Goal: Task Accomplishment & Management: Manage account settings

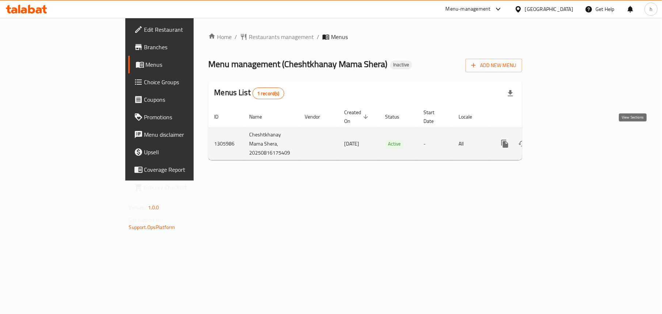
click at [562, 140] on icon "enhanced table" at bounding box center [557, 144] width 9 height 9
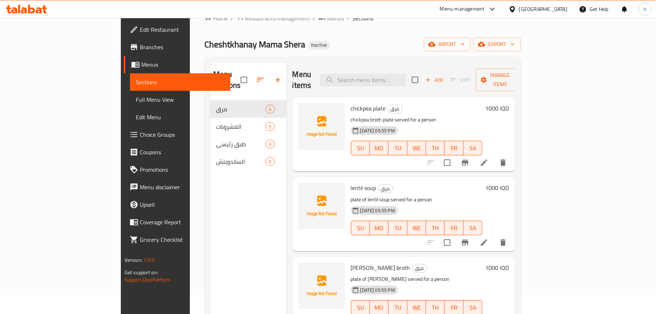
scroll to position [37, 0]
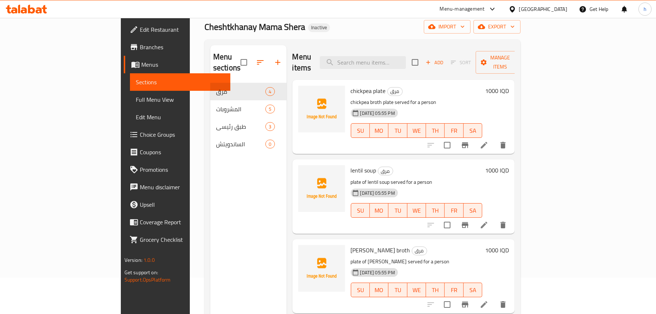
click at [136, 79] on span "Sections" at bounding box center [180, 82] width 89 height 9
click at [141, 63] on span "Menus" at bounding box center [182, 64] width 83 height 9
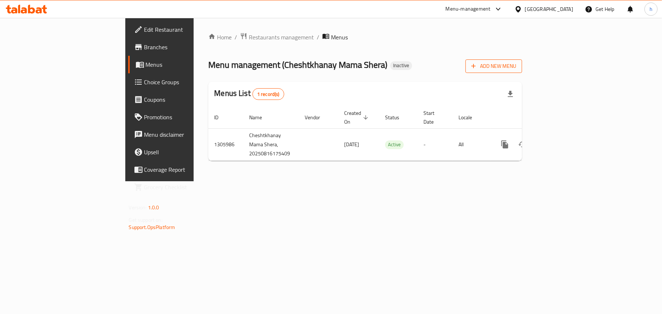
click at [516, 63] on span "Add New Menu" at bounding box center [493, 66] width 45 height 9
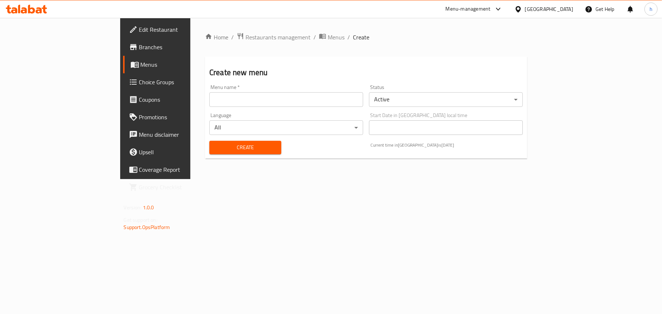
click at [209, 99] on input "text" at bounding box center [286, 99] width 154 height 15
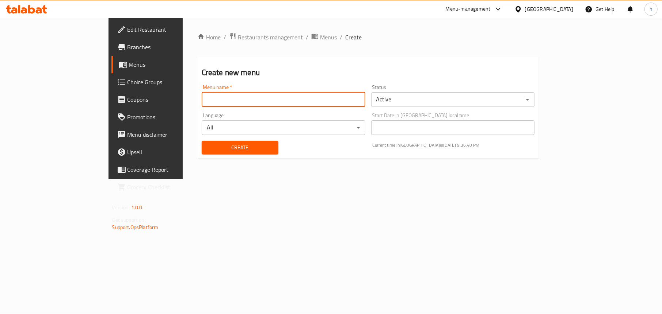
type input "Menu"
click at [207, 145] on span "Create" at bounding box center [239, 147] width 65 height 9
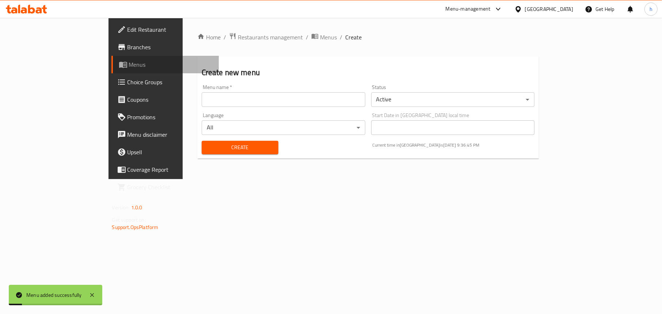
click at [119, 62] on icon at bounding box center [123, 65] width 8 height 6
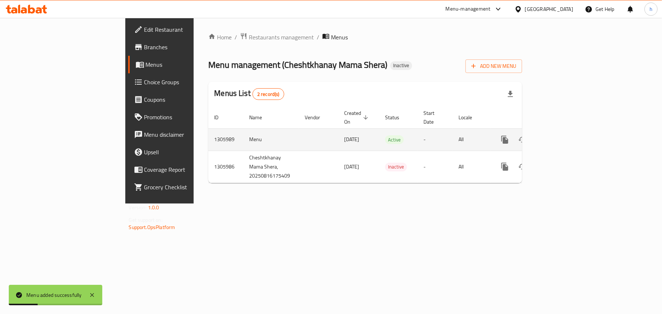
click at [561, 137] on icon "enhanced table" at bounding box center [557, 140] width 7 height 7
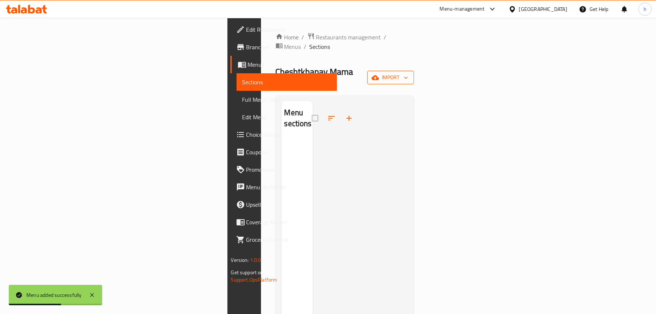
click at [408, 73] on span "import" at bounding box center [390, 77] width 35 height 9
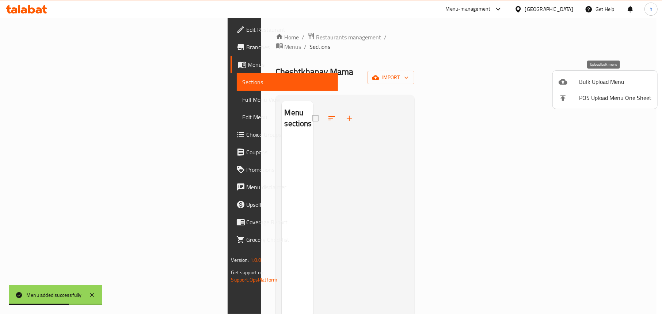
click at [573, 79] on div at bounding box center [568, 81] width 20 height 9
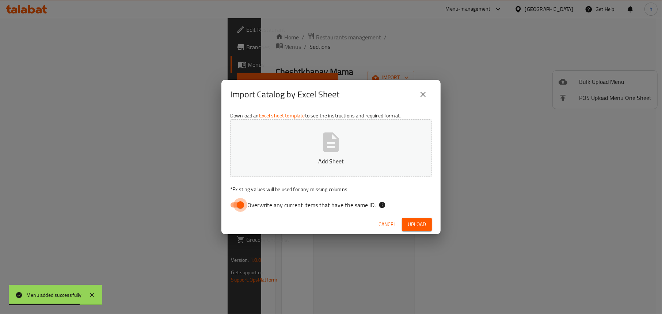
click at [236, 204] on input "Overwrite any current items that have the same ID." at bounding box center [240, 205] width 42 height 14
checkbox input "false"
click at [309, 157] on p "Add Sheet" at bounding box center [330, 161] width 179 height 9
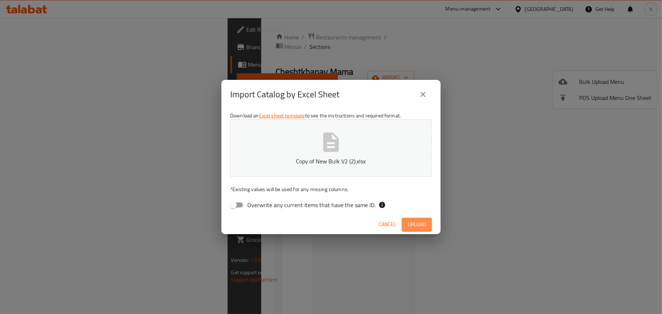
click at [422, 225] on span "Upload" at bounding box center [417, 224] width 18 height 9
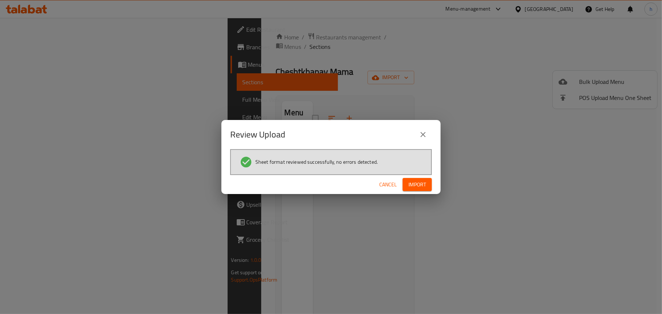
click at [420, 181] on span "Import" at bounding box center [417, 184] width 18 height 9
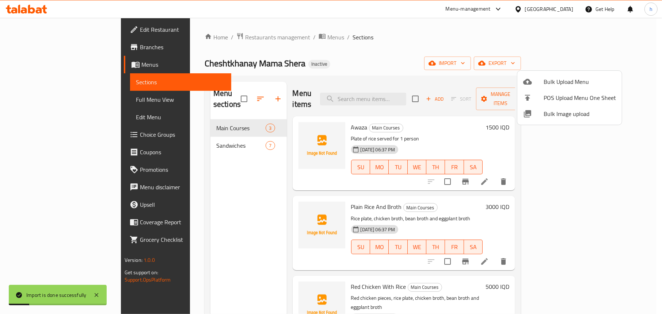
click at [219, 206] on div at bounding box center [331, 157] width 662 height 314
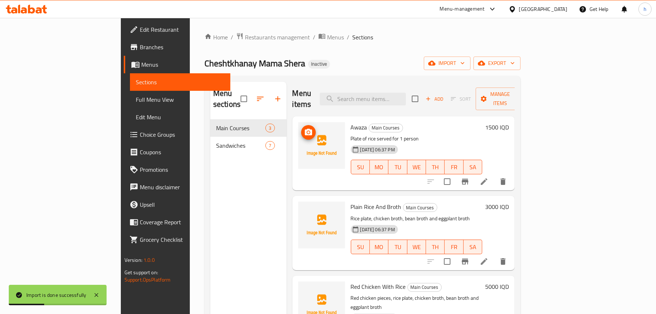
click at [305, 129] on icon "upload picture" at bounding box center [308, 132] width 7 height 7
click at [301, 128] on span "upload picture" at bounding box center [308, 132] width 15 height 9
click at [304, 128] on icon "upload picture" at bounding box center [308, 132] width 9 height 9
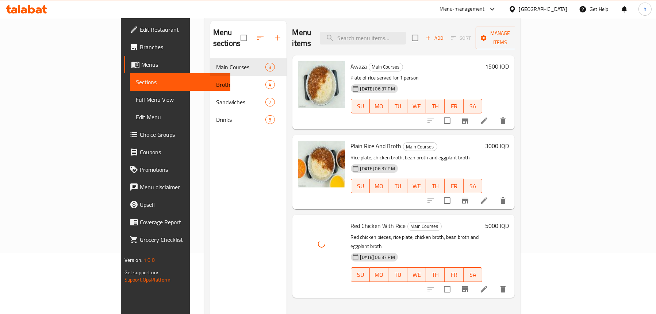
scroll to position [30, 0]
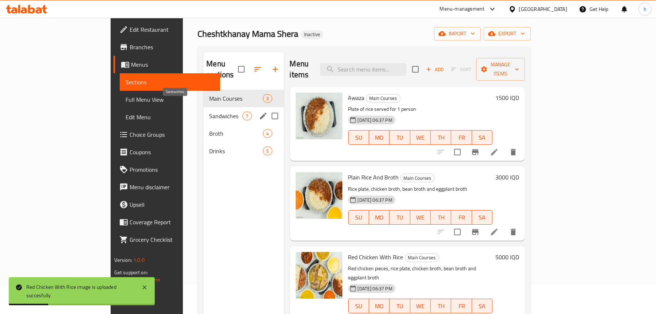
click at [209, 112] on span "Sandwiches" at bounding box center [225, 116] width 33 height 9
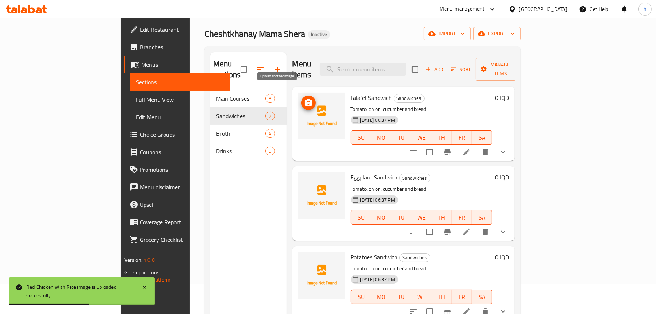
click at [304, 99] on icon "upload picture" at bounding box center [308, 103] width 9 height 9
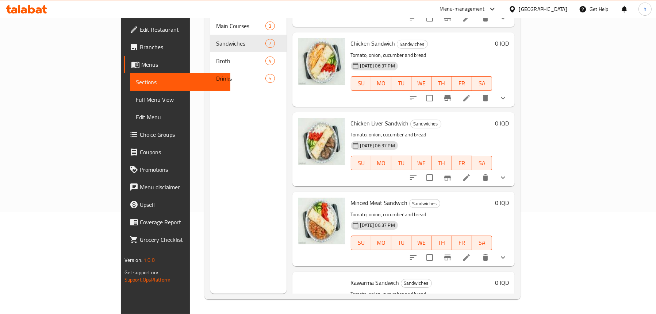
scroll to position [261, 0]
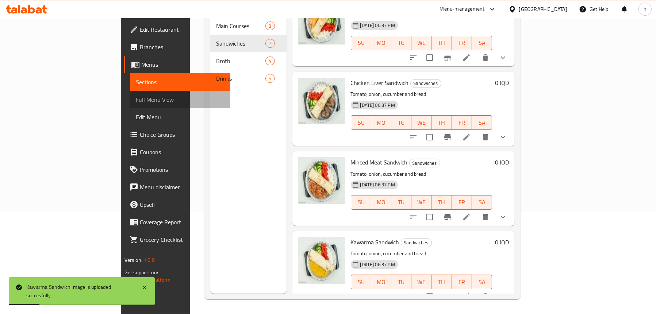
click at [136, 102] on span "Full Menu View" at bounding box center [180, 99] width 89 height 9
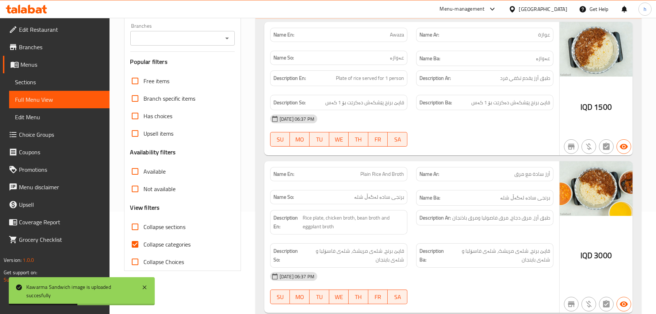
click at [171, 248] on span "Collapse categories" at bounding box center [167, 244] width 47 height 9
click at [144, 248] on input "Collapse categories" at bounding box center [135, 245] width 18 height 18
checkbox input "false"
click at [165, 223] on span "Collapse sections" at bounding box center [165, 227] width 42 height 9
click at [144, 223] on input "Collapse sections" at bounding box center [135, 227] width 18 height 18
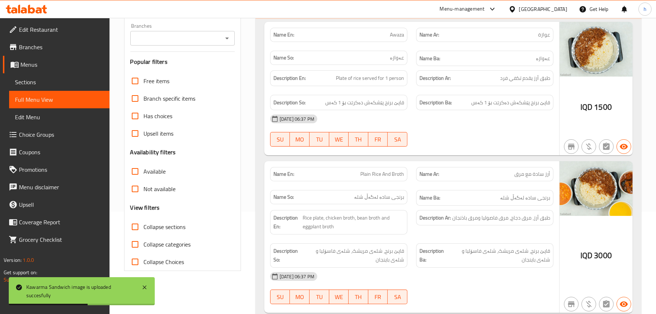
checkbox input "true"
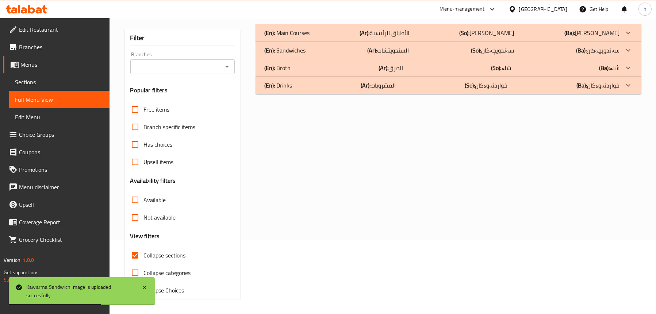
scroll to position [74, 0]
click at [224, 64] on icon "Open" at bounding box center [227, 66] width 9 height 9
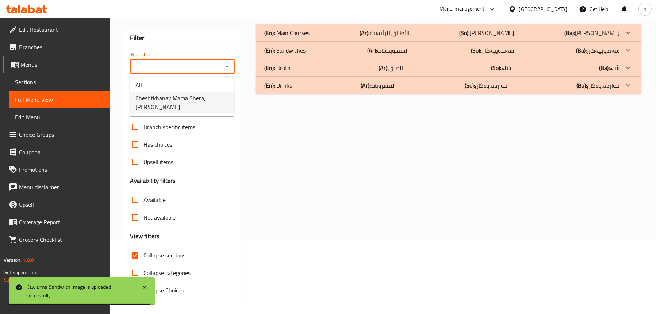
click at [190, 105] on span "Cheshtkhanay Mama Shera, [PERSON_NAME]" at bounding box center [181, 103] width 93 height 18
type input "Cheshtkhanay Mama Shera, [PERSON_NAME]"
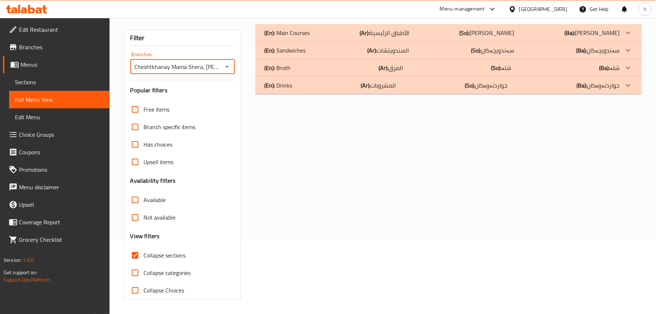
click at [228, 67] on icon "Open" at bounding box center [227, 66] width 9 height 9
click at [228, 67] on icon "Close" at bounding box center [227, 67] width 4 height 2
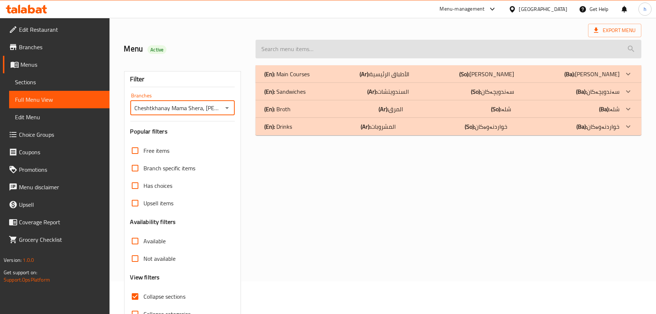
scroll to position [1, 0]
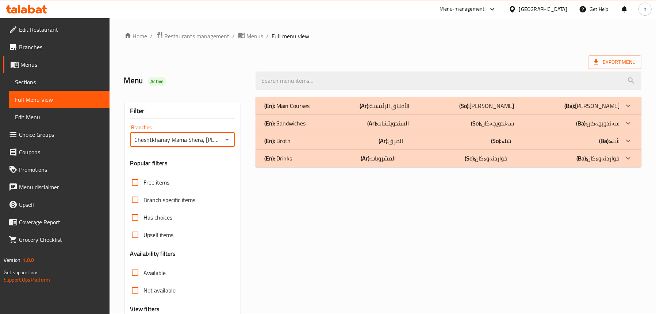
click at [325, 102] on div "(En): Main Courses (Ar): الأطباق الرئيسية (So): ژەمە سەرەکییەکان (Ba): ژەمە سەر…" at bounding box center [441, 106] width 355 height 9
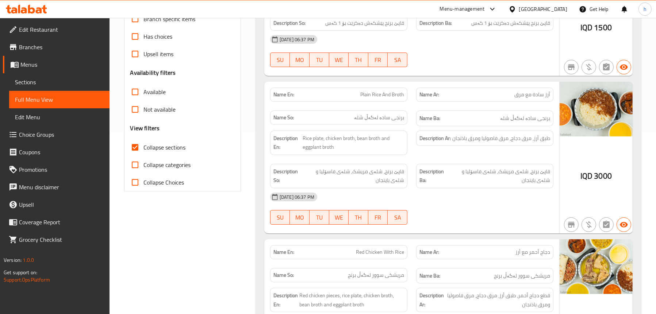
scroll to position [147, 0]
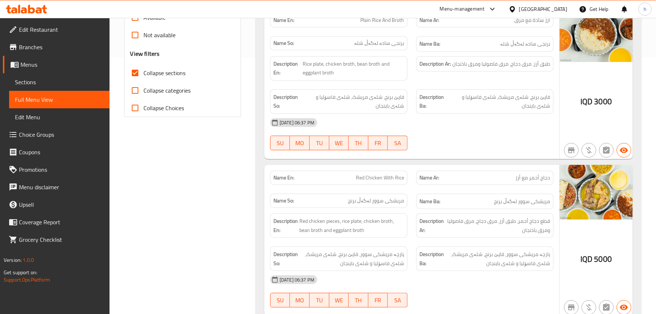
click at [218, 200] on div "Filter Branches Cheshtkhanay Mama Shera, Kani Speka Branches Popular filters Fr…" at bounding box center [185, 115] width 131 height 557
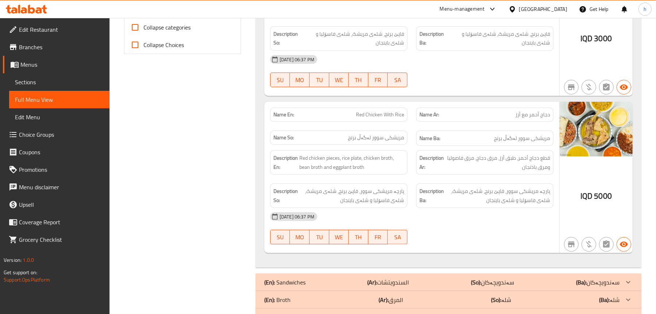
scroll to position [346, 0]
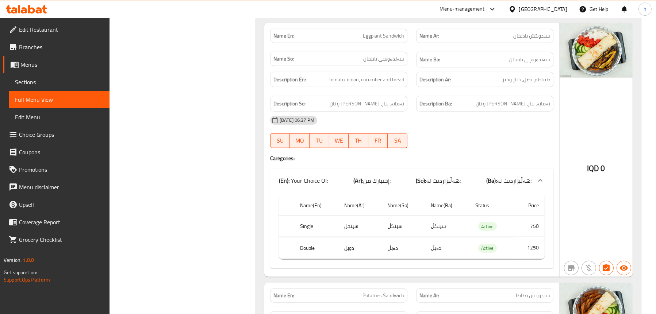
scroll to position [857, 0]
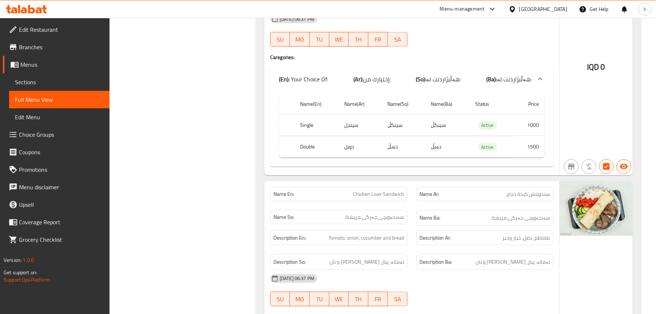
scroll to position [1369, 0]
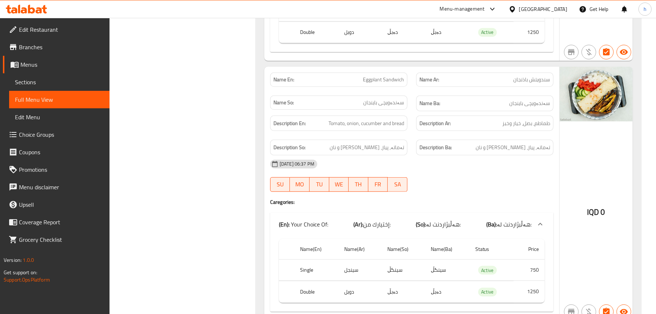
scroll to position [762, 0]
